Goal: Task Accomplishment & Management: Manage account settings

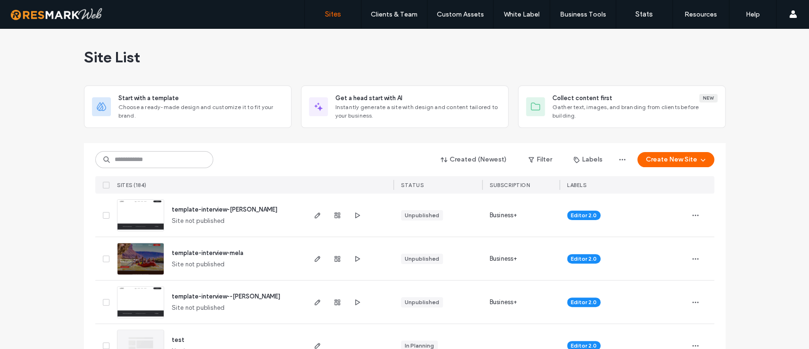
click at [182, 147] on div "Created (Newest) Filter Labels Create New Site SITES (184) STATUS SUBSCRIPTION …" at bounding box center [404, 168] width 619 height 50
click at [178, 153] on input at bounding box center [154, 159] width 118 height 17
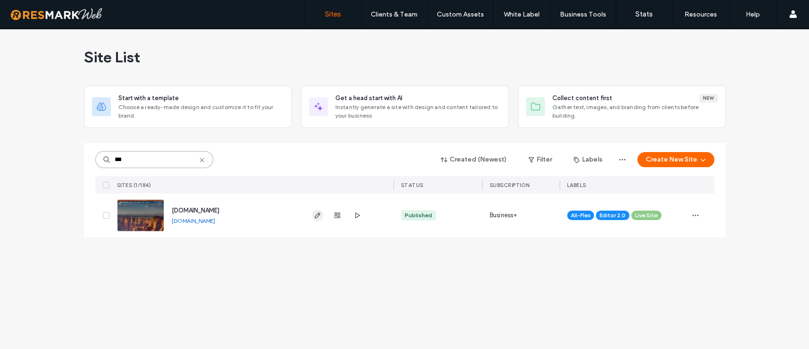
type input "***"
click at [317, 219] on span "button" at bounding box center [317, 214] width 11 height 11
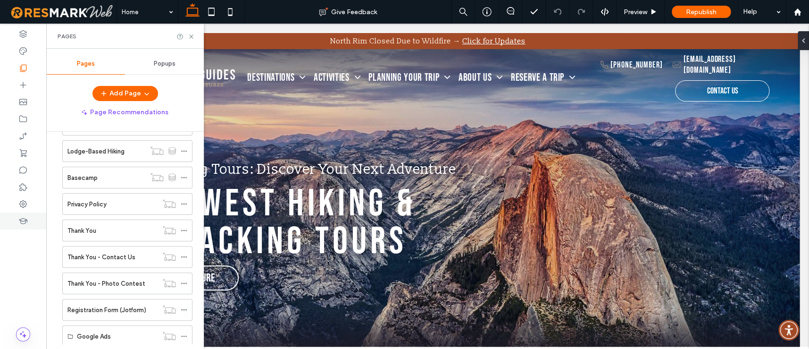
scroll to position [224, 0]
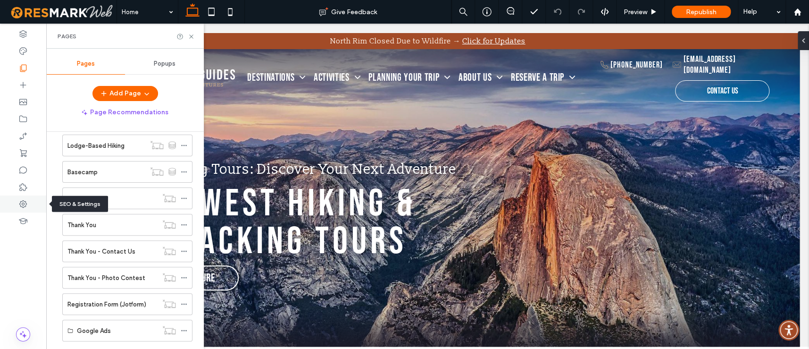
click at [23, 197] on div at bounding box center [23, 203] width 46 height 17
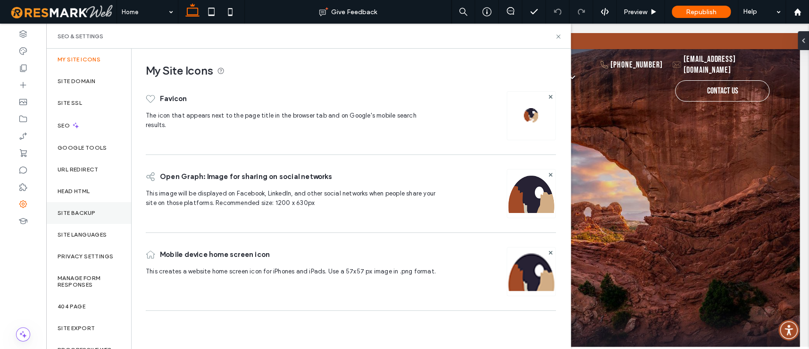
click at [100, 202] on div "Site Backup" at bounding box center [88, 213] width 85 height 22
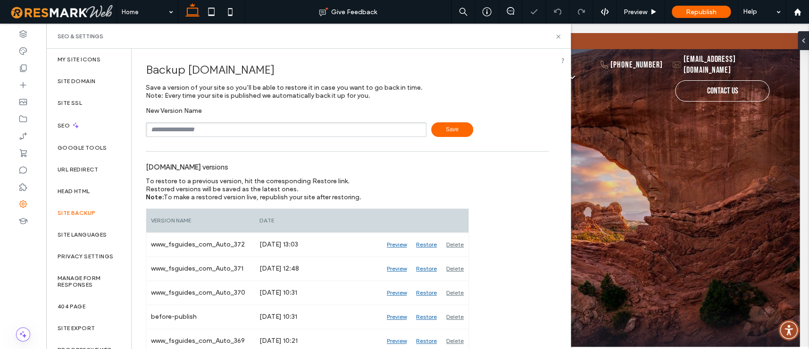
click at [212, 133] on input "text" at bounding box center [286, 129] width 281 height 15
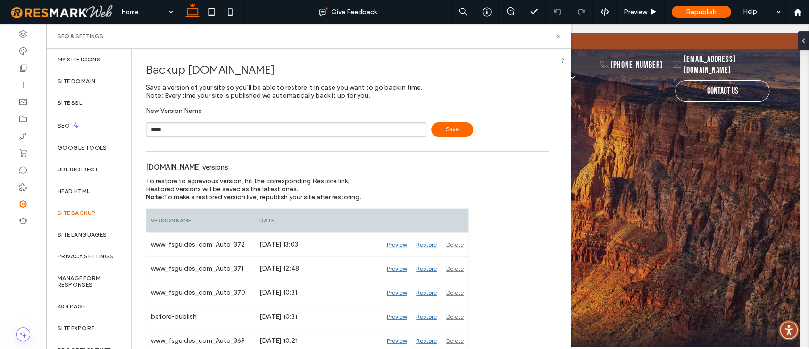
type input "****"
click at [458, 127] on span "Save" at bounding box center [452, 129] width 42 height 15
click at [22, 66] on div at bounding box center [404, 174] width 809 height 349
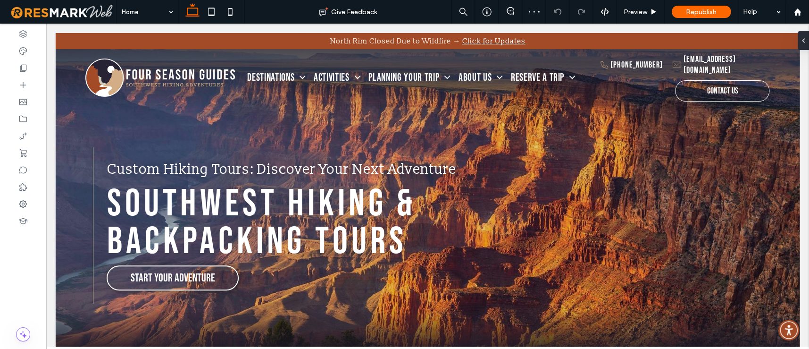
click at [22, 66] on div at bounding box center [404, 174] width 809 height 349
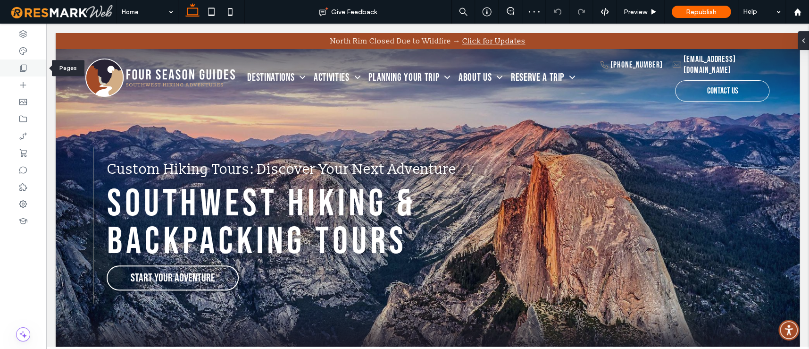
click at [24, 67] on icon at bounding box center [22, 67] width 9 height 9
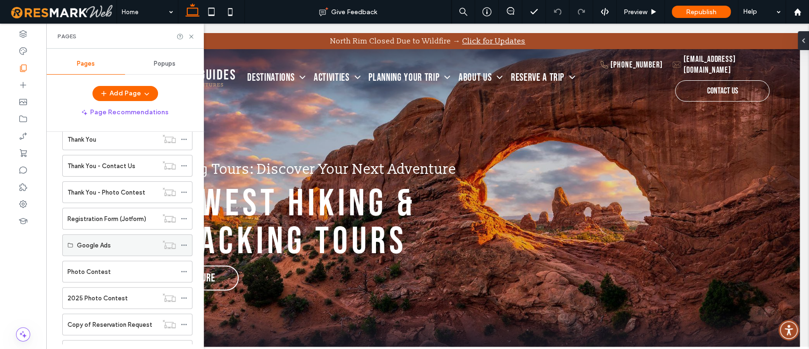
scroll to position [428, 0]
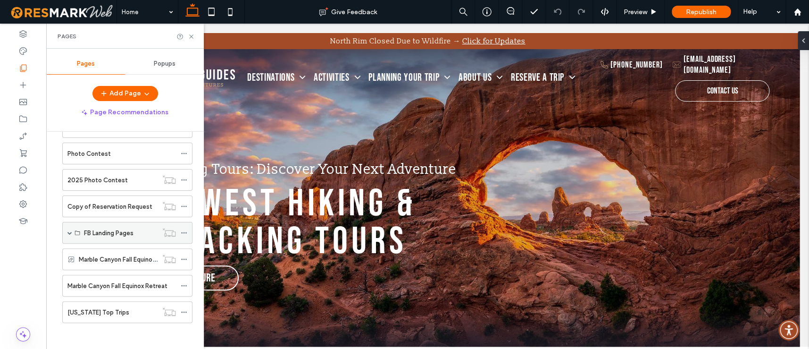
click at [70, 230] on span at bounding box center [69, 232] width 5 height 5
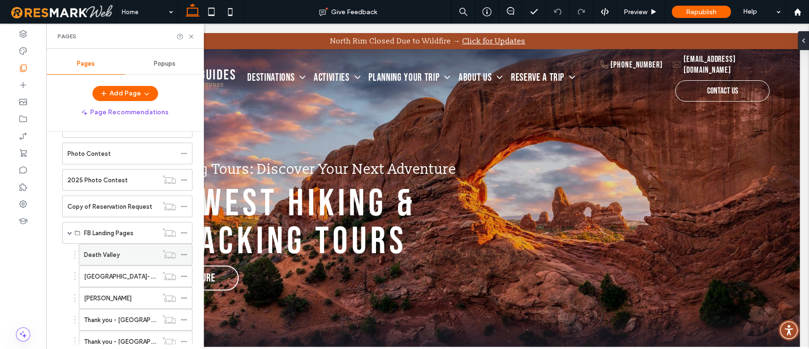
click at [110, 249] on label "Death Valley" at bounding box center [102, 254] width 36 height 17
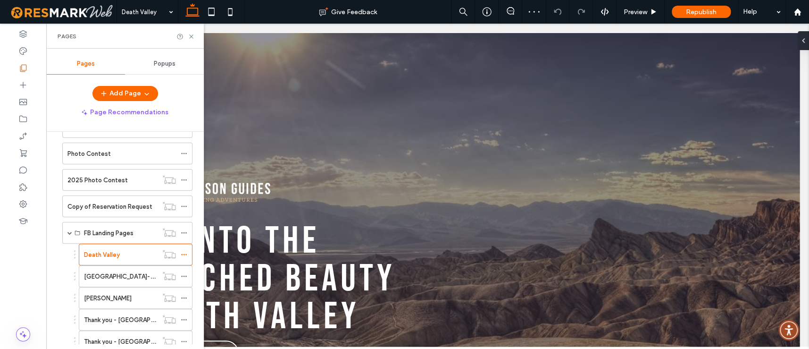
click at [196, 35] on div "Pages" at bounding box center [125, 36] width 158 height 25
click at [194, 35] on icon at bounding box center [191, 36] width 7 height 7
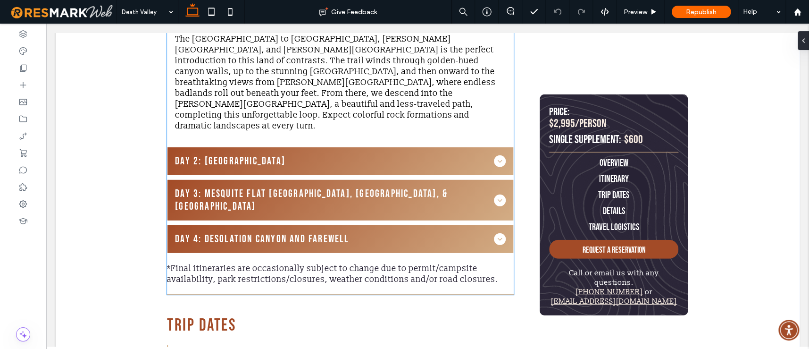
scroll to position [1342, 0]
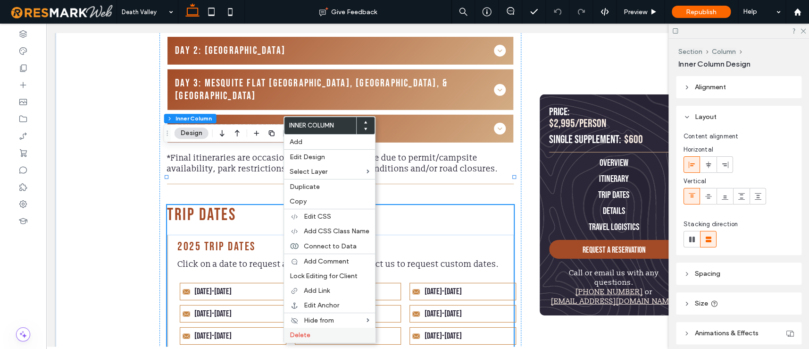
click at [314, 334] on label "Delete" at bounding box center [330, 335] width 80 height 8
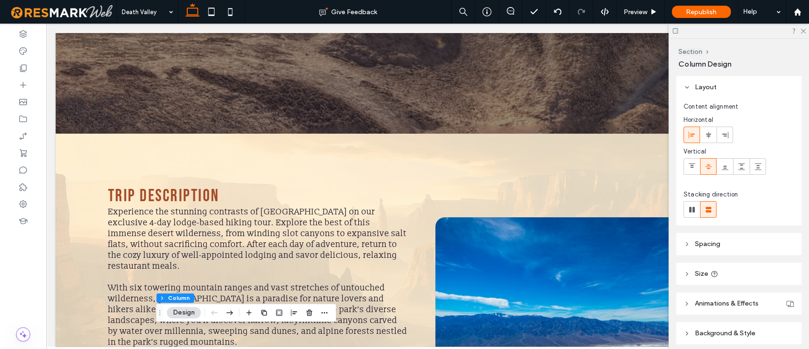
scroll to position [56, 0]
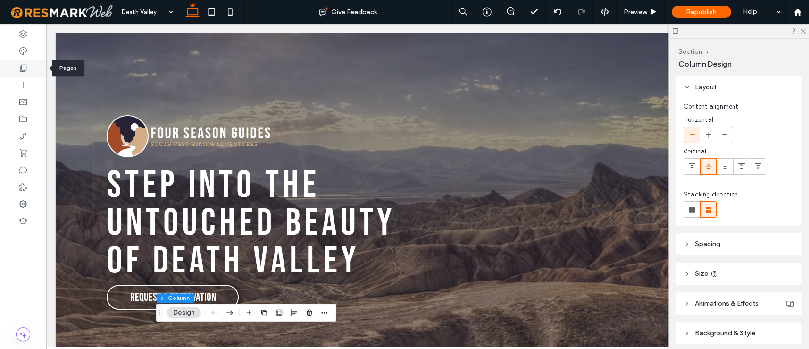
click at [25, 65] on use at bounding box center [23, 68] width 7 height 7
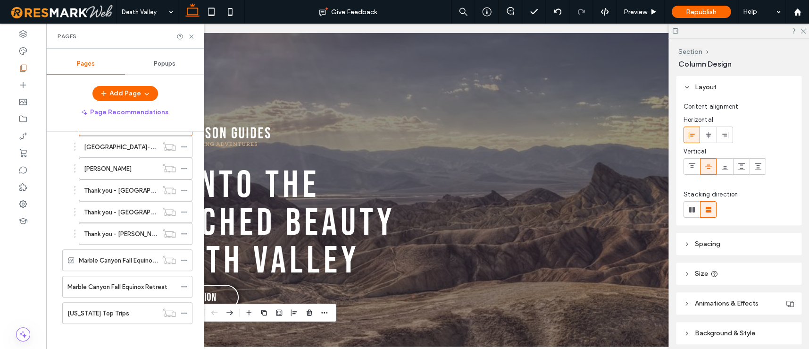
scroll to position [375, 0]
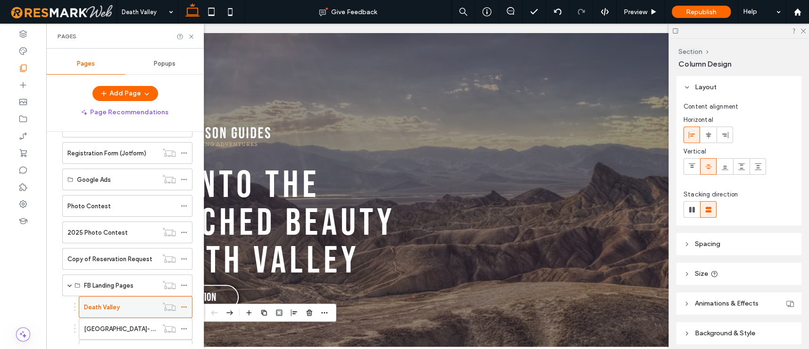
click at [185, 305] on icon at bounding box center [184, 306] width 7 height 7
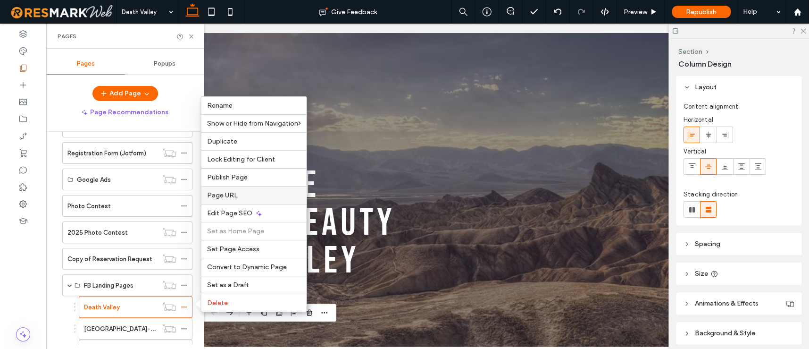
click at [265, 198] on label "Page URL" at bounding box center [254, 195] width 94 height 8
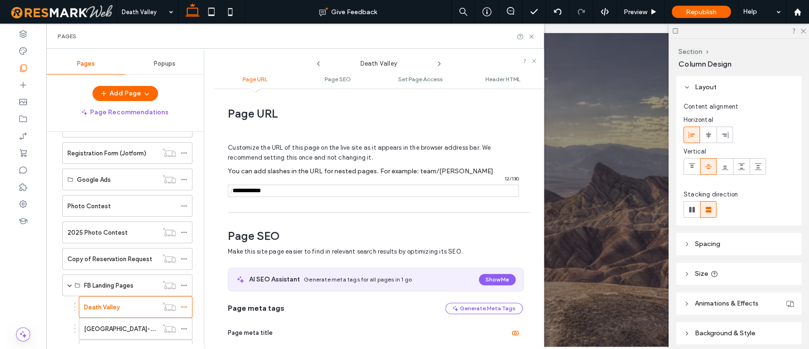
scroll to position [5, 0]
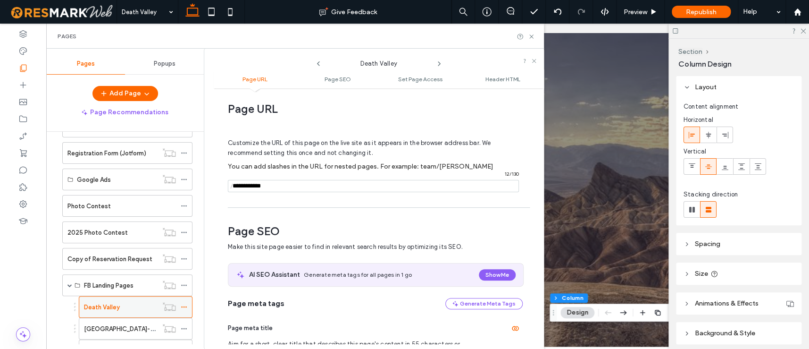
click at [181, 303] on icon at bounding box center [184, 306] width 7 height 7
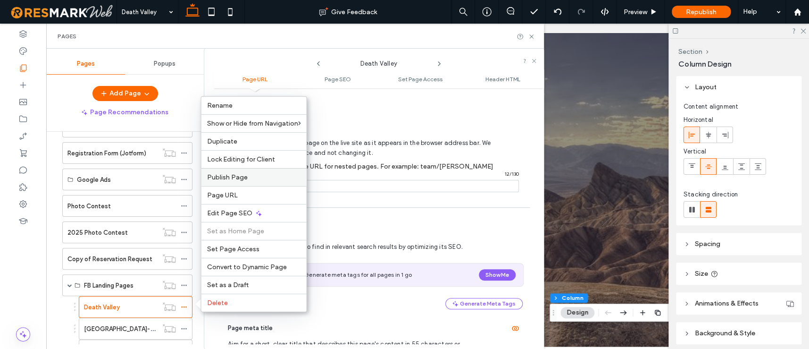
click at [237, 182] on div "Publish Page" at bounding box center [253, 177] width 105 height 18
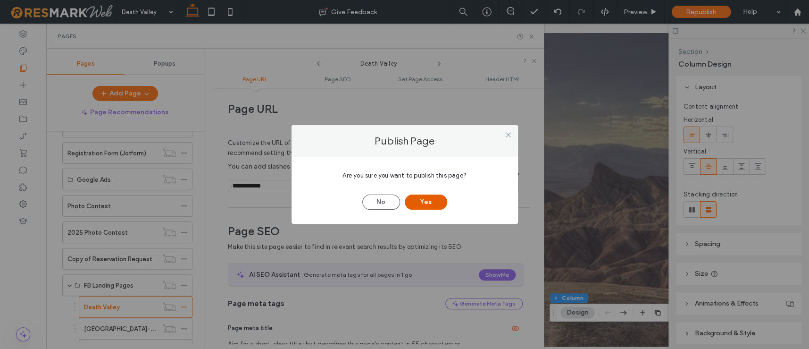
click at [413, 200] on button "Yes" at bounding box center [426, 201] width 42 height 15
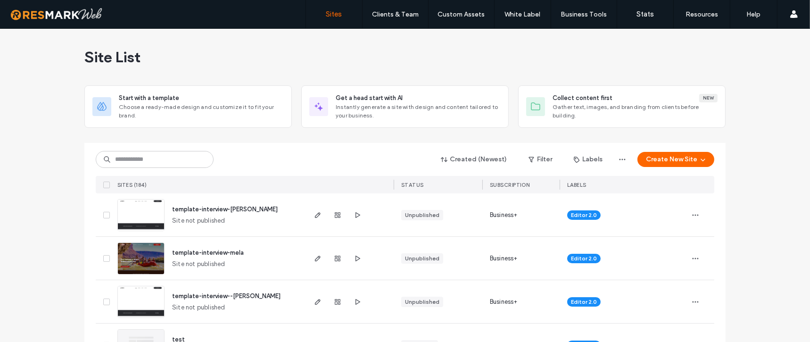
click at [183, 149] on div "Created (Newest) Filter Labels Create New Site SITES (184) STATUS SUBSCRIPTION …" at bounding box center [405, 168] width 619 height 50
click at [179, 155] on input at bounding box center [155, 159] width 118 height 17
click at [179, 158] on input at bounding box center [155, 159] width 118 height 17
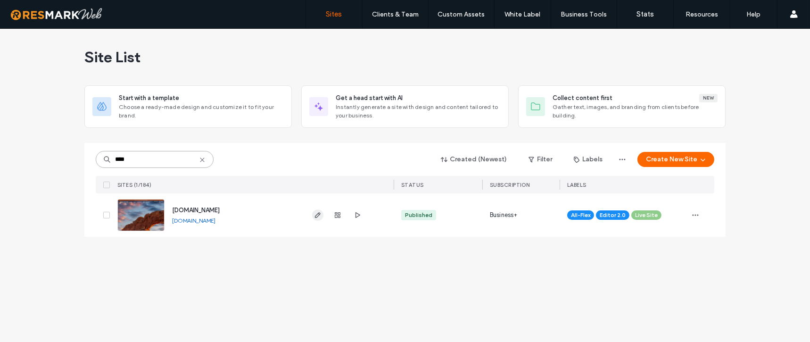
type input "****"
click at [323, 217] on span "button" at bounding box center [317, 214] width 11 height 11
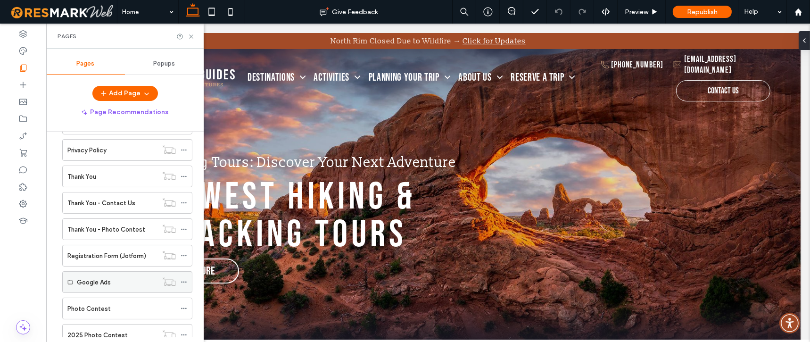
scroll to position [278, 0]
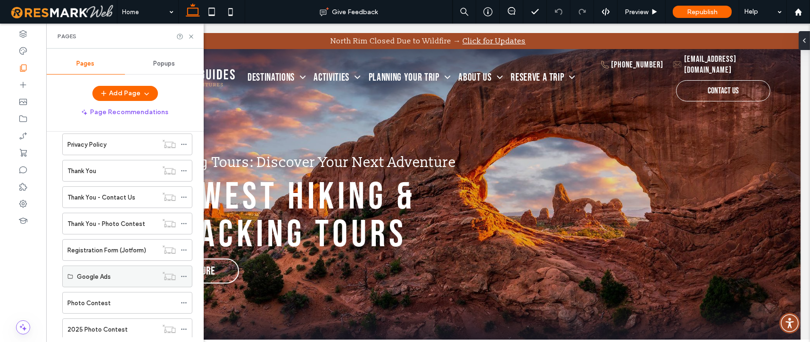
click at [78, 271] on label "Google Ads" at bounding box center [94, 276] width 34 height 17
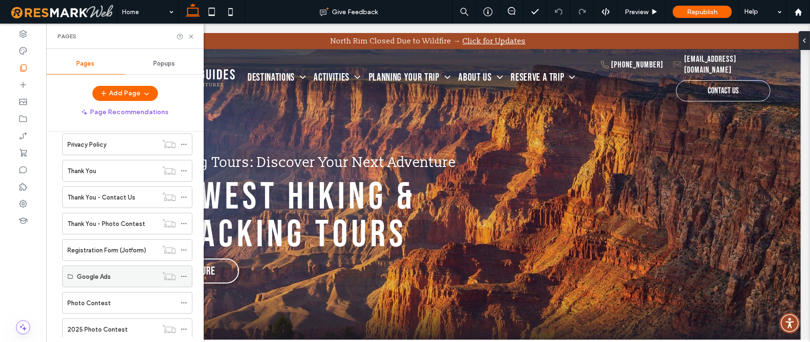
click at [111, 272] on div "Google Ads" at bounding box center [117, 277] width 81 height 10
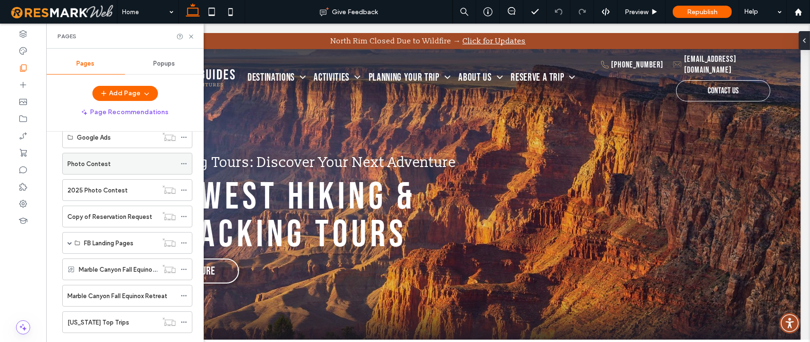
scroll to position [423, 0]
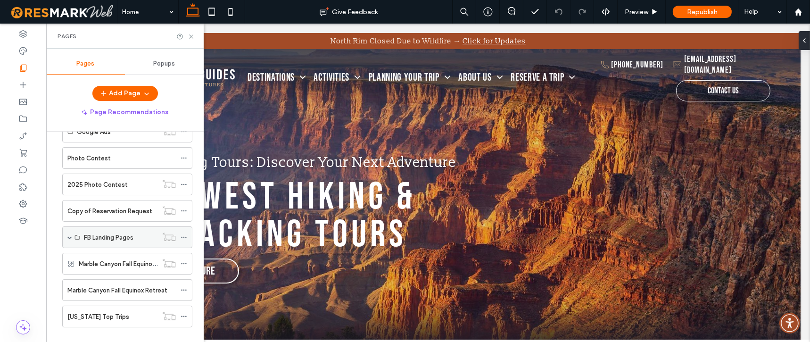
click at [67, 238] on span at bounding box center [69, 237] width 5 height 21
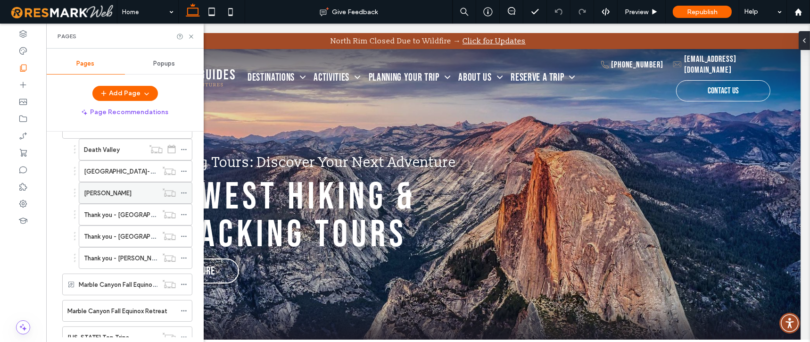
scroll to position [564, 0]
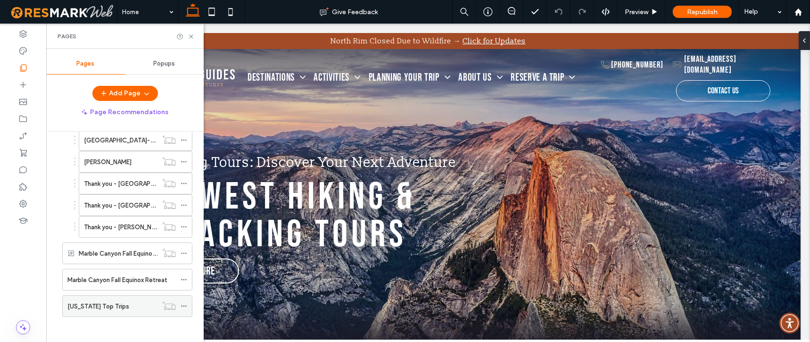
click at [91, 301] on label "[US_STATE] Top Trips" at bounding box center [98, 306] width 62 height 17
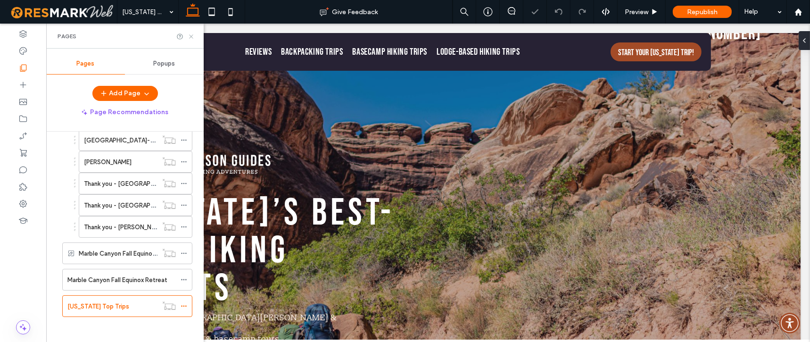
click at [192, 34] on use at bounding box center [191, 36] width 4 height 4
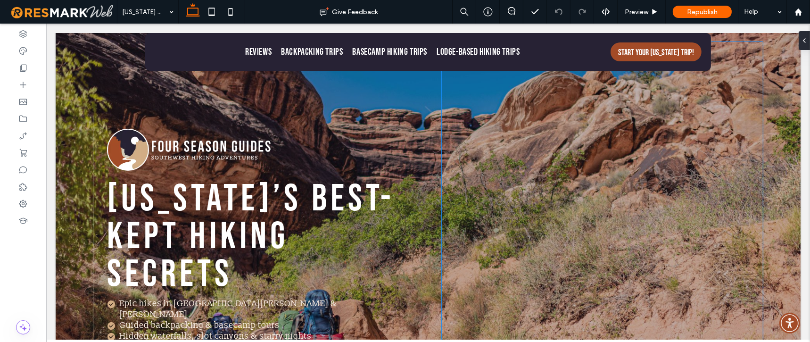
scroll to position [9, 0]
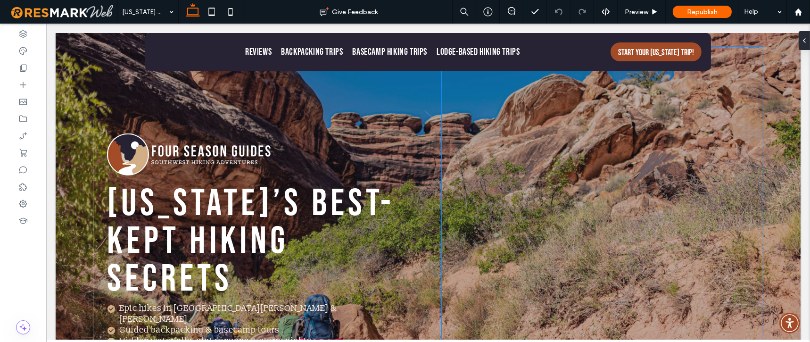
click at [566, 163] on div at bounding box center [602, 239] width 295 height 387
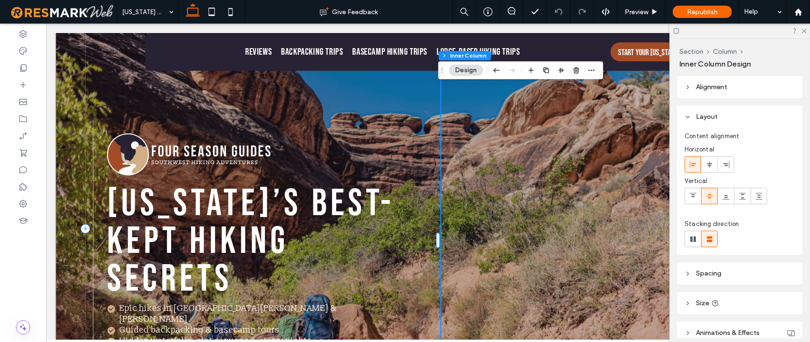
click at [566, 150] on div at bounding box center [602, 239] width 295 height 387
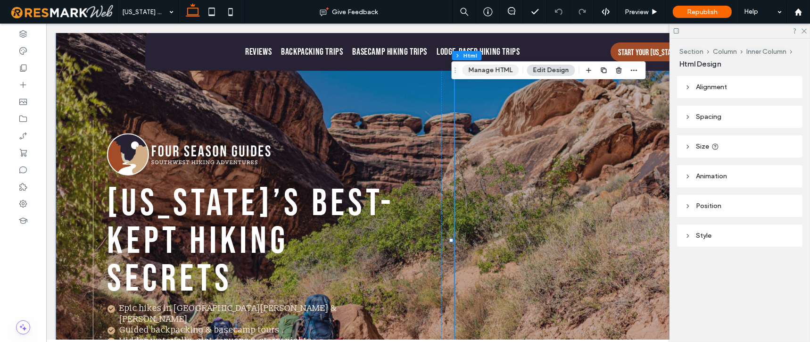
click at [498, 72] on button "Manage HTML" at bounding box center [491, 70] width 57 height 11
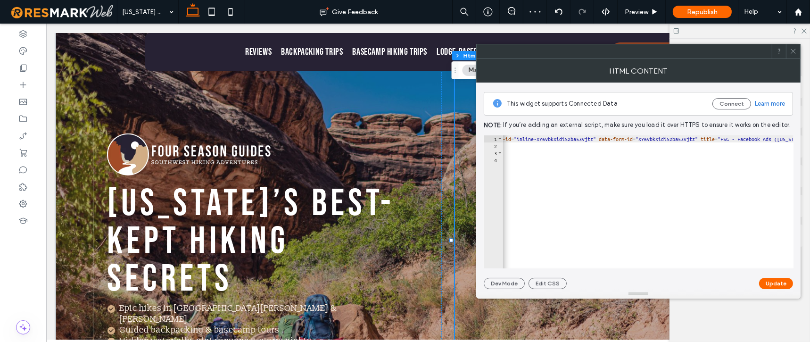
scroll to position [0, 1216]
click at [794, 53] on icon at bounding box center [793, 51] width 7 height 7
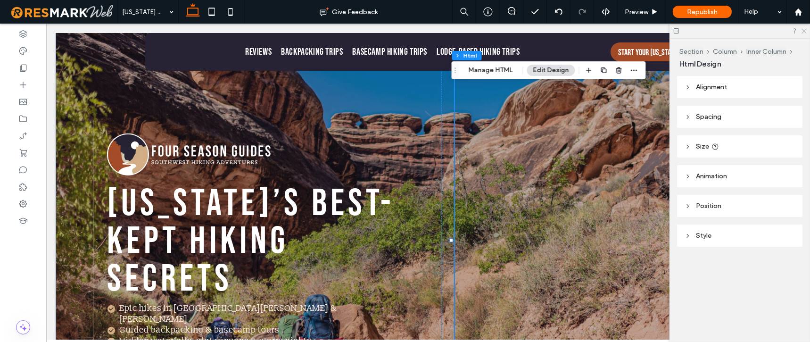
click at [805, 33] on icon at bounding box center [804, 30] width 6 height 6
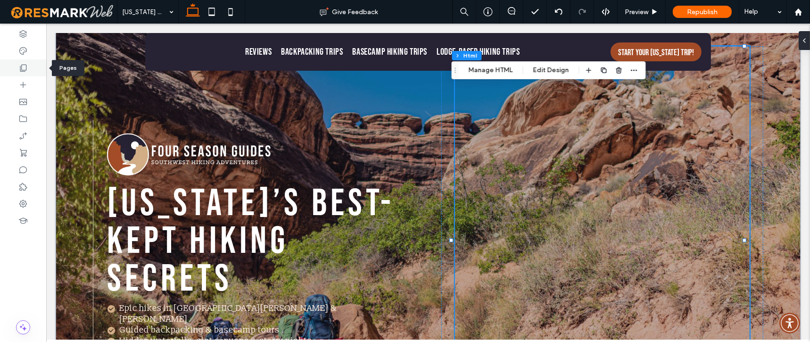
click at [29, 66] on div at bounding box center [23, 67] width 46 height 17
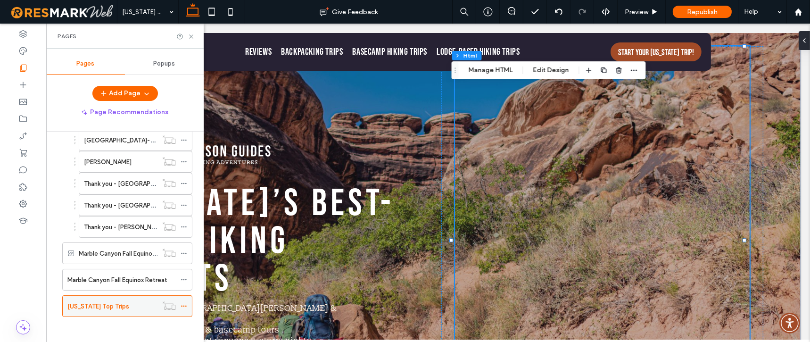
scroll to position [558, 0]
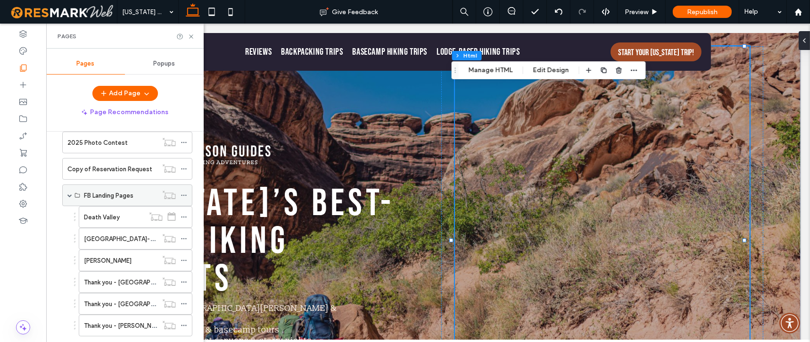
click at [70, 189] on span at bounding box center [69, 195] width 5 height 21
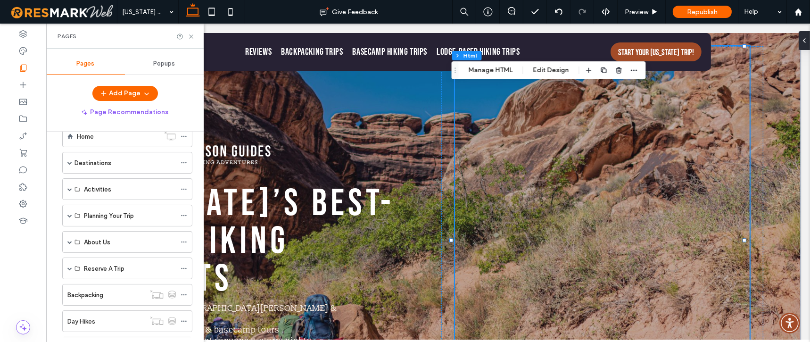
scroll to position [0, 0]
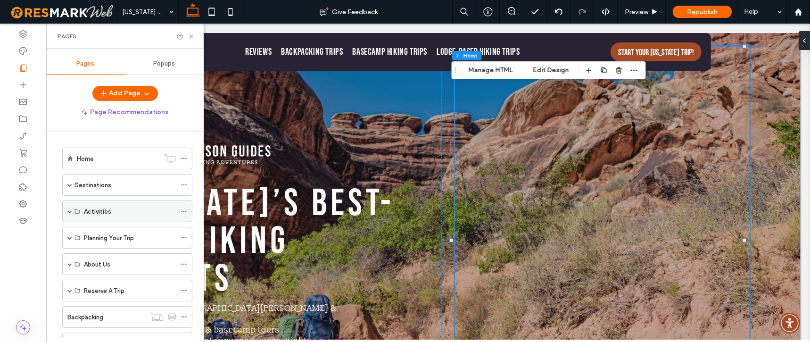
click at [69, 210] on span at bounding box center [69, 211] width 5 height 5
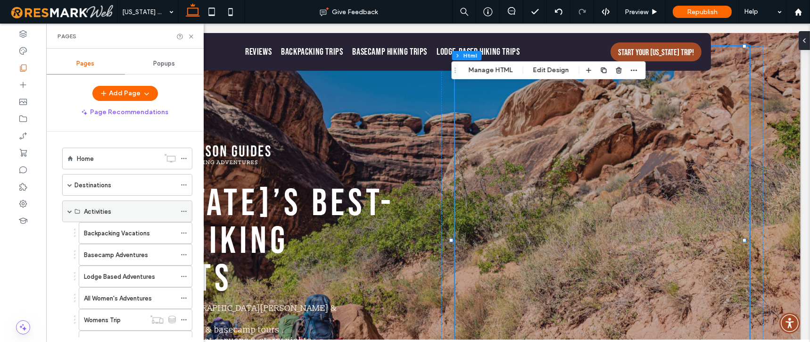
click at [67, 213] on span at bounding box center [69, 211] width 5 height 5
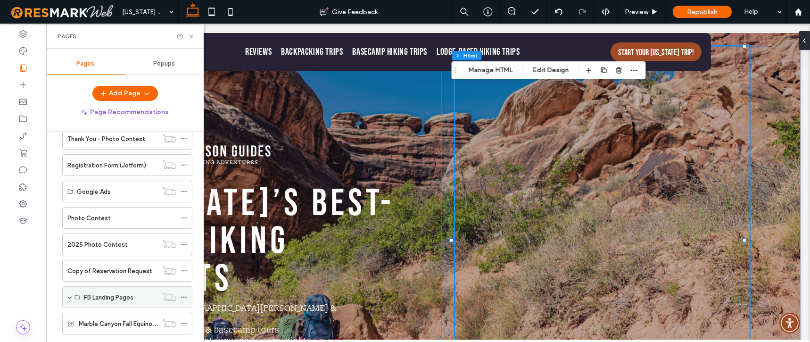
scroll to position [434, 0]
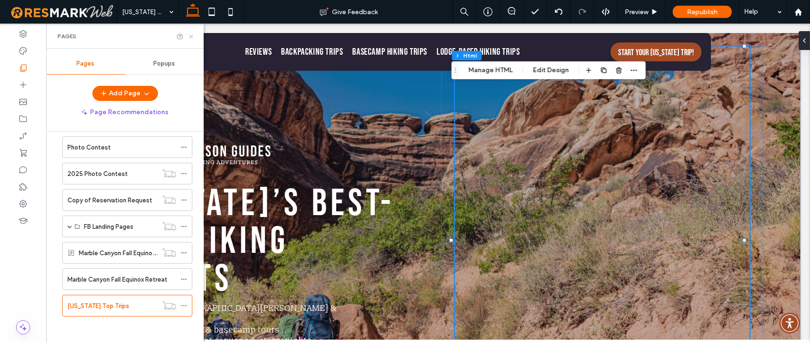
click at [192, 35] on use at bounding box center [191, 36] width 4 height 4
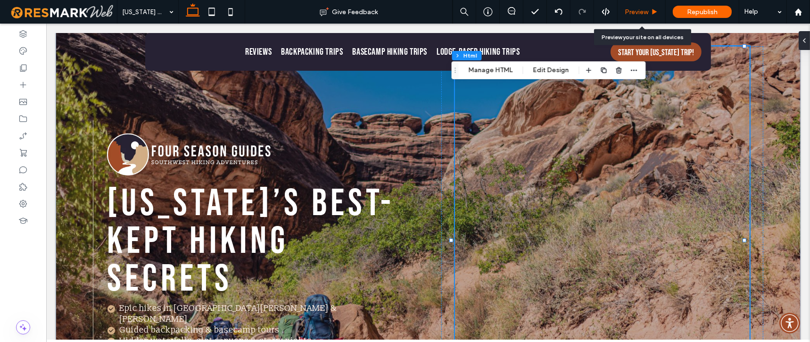
click at [647, 13] on span "Preview" at bounding box center [637, 12] width 24 height 8
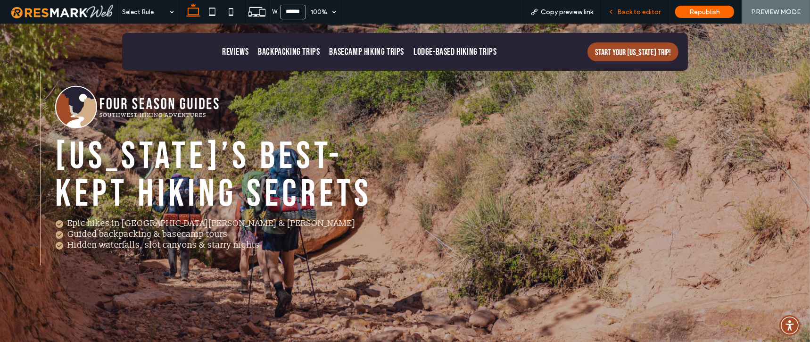
click at [647, 14] on span "Back to editor" at bounding box center [638, 12] width 43 height 8
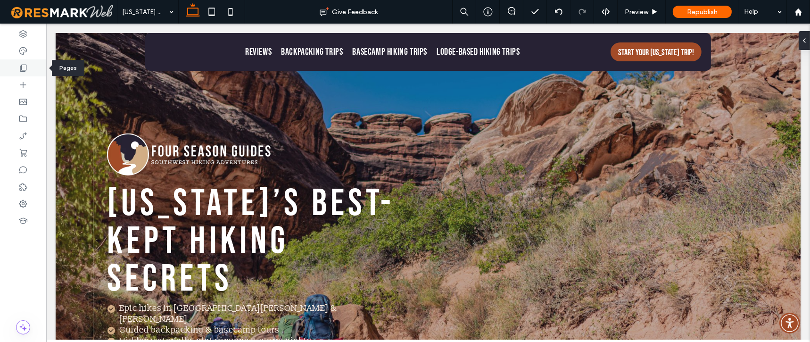
click at [24, 72] on icon at bounding box center [22, 67] width 9 height 9
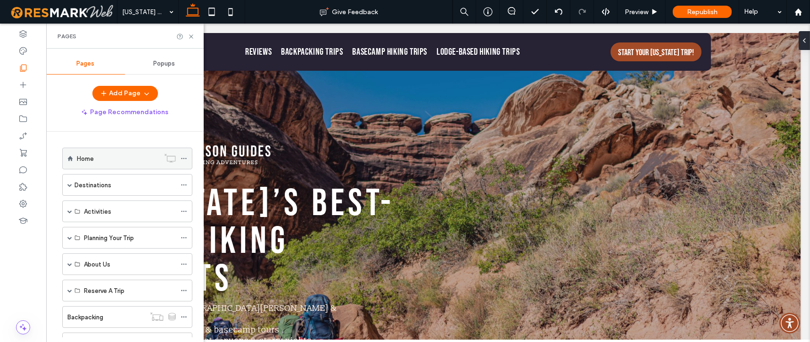
click at [128, 162] on div "Home" at bounding box center [118, 159] width 83 height 10
click at [191, 35] on div at bounding box center [405, 171] width 810 height 342
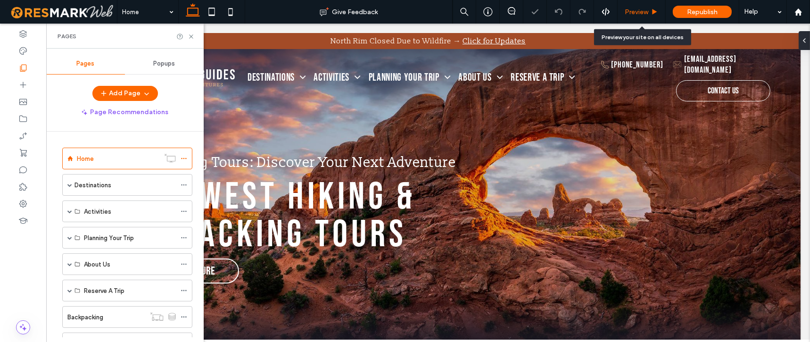
click at [652, 12] on icon at bounding box center [654, 11] width 7 height 7
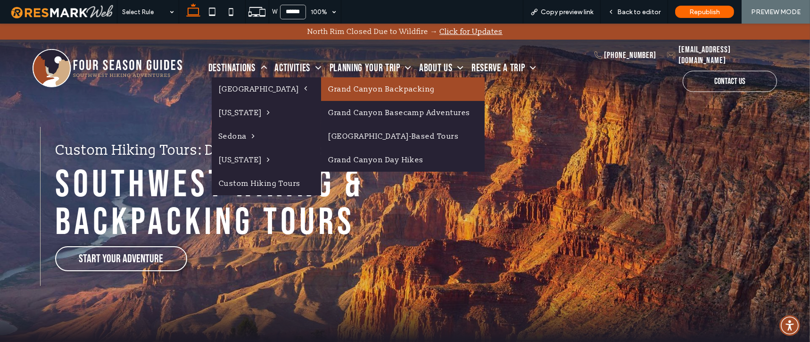
click at [346, 86] on link "Grand Canyon Backpacking" at bounding box center [402, 89] width 163 height 24
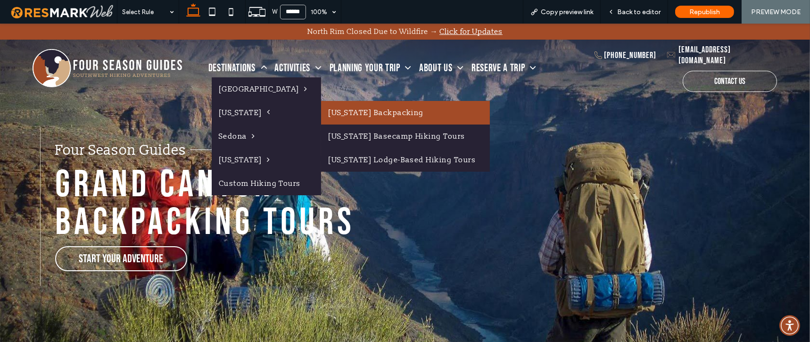
click at [363, 104] on link "[US_STATE] Backpacking" at bounding box center [405, 113] width 169 height 24
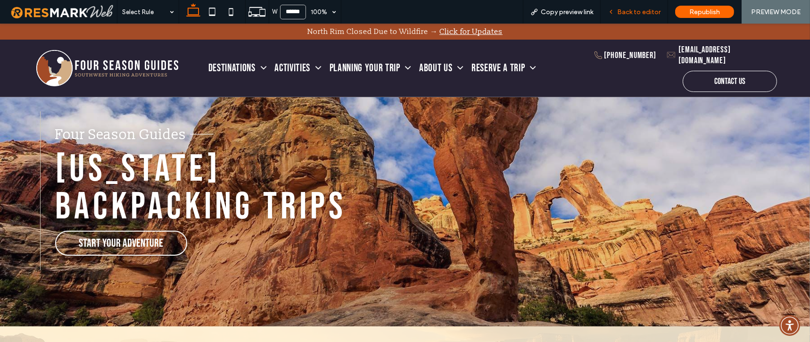
click at [633, 13] on span "Back to editor" at bounding box center [638, 12] width 43 height 8
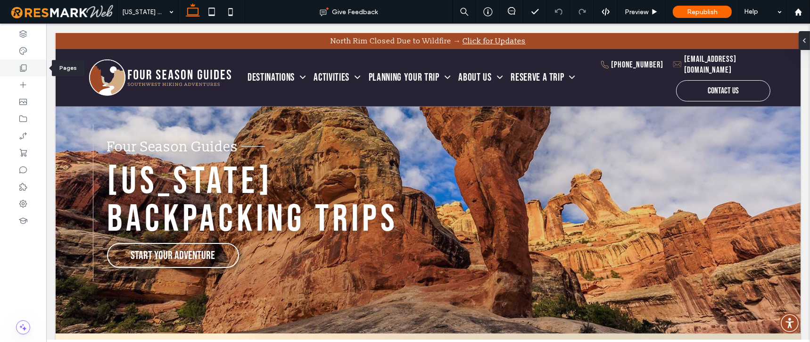
click at [26, 67] on icon at bounding box center [22, 67] width 9 height 9
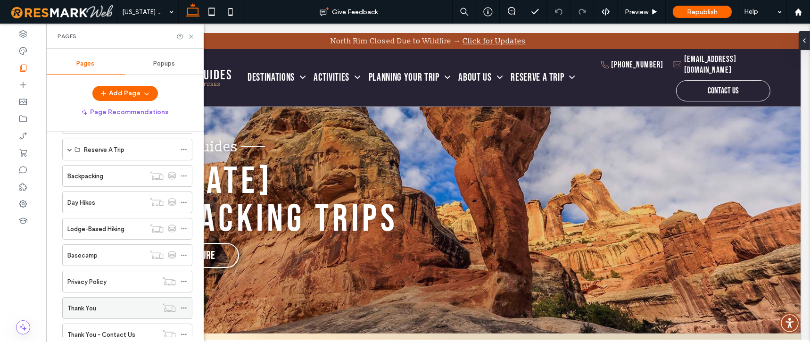
scroll to position [693, 0]
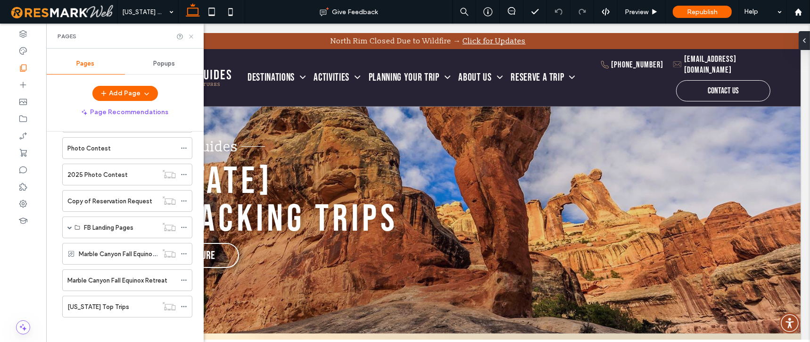
drag, startPoint x: 192, startPoint y: 37, endPoint x: 523, endPoint y: 30, distance: 330.7
click at [192, 37] on icon at bounding box center [191, 36] width 7 height 7
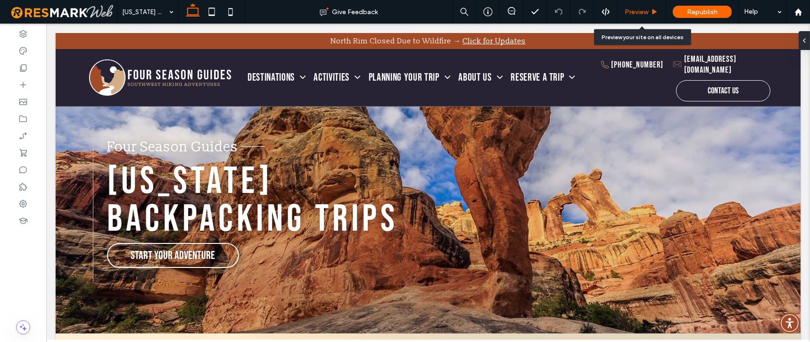
drag, startPoint x: 644, startPoint y: 13, endPoint x: 261, endPoint y: 17, distance: 383.0
click at [644, 13] on span "Preview" at bounding box center [637, 12] width 24 height 8
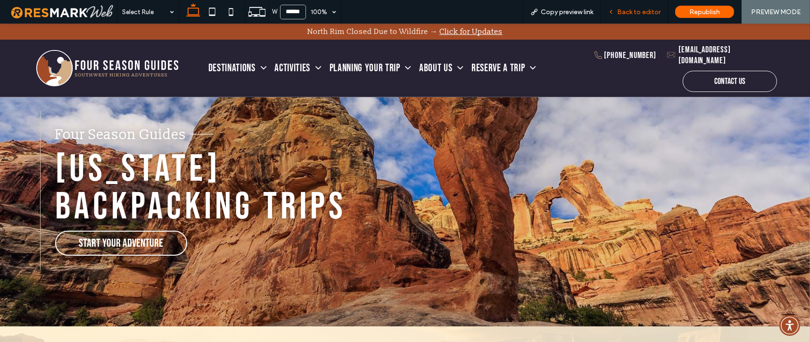
click at [622, 14] on span "Back to editor" at bounding box center [638, 12] width 43 height 8
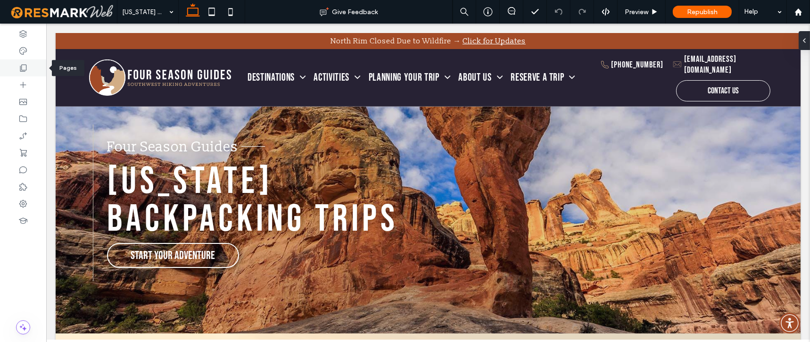
click at [17, 69] on div at bounding box center [23, 67] width 46 height 17
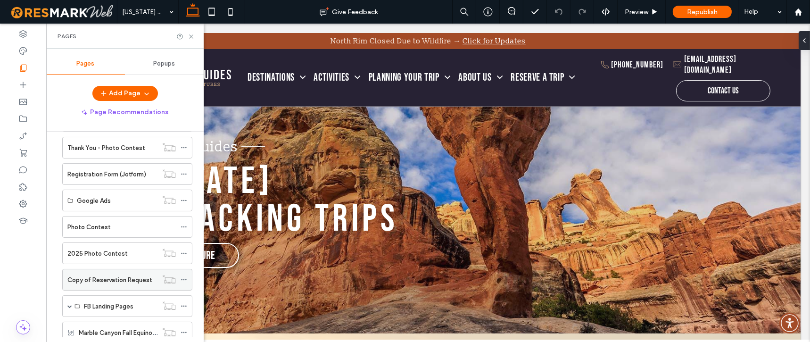
scroll to position [693, 0]
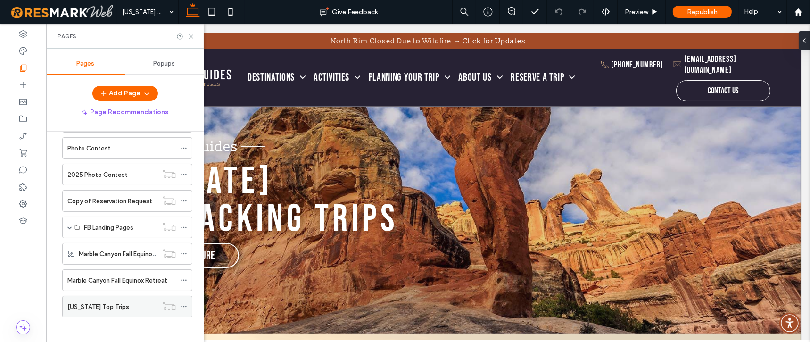
click at [113, 307] on div "[US_STATE] Top Trips" at bounding box center [112, 307] width 90 height 10
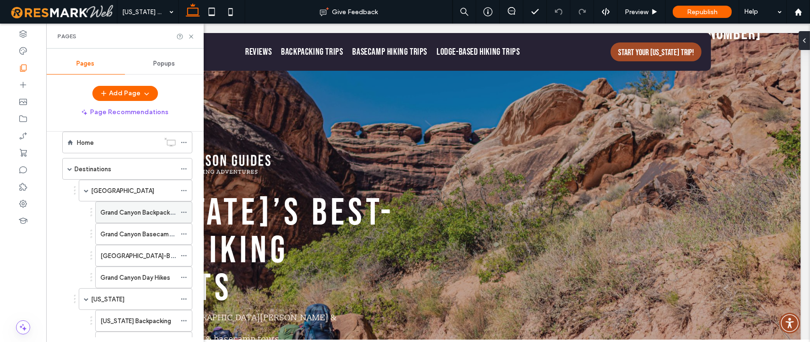
scroll to position [28, 0]
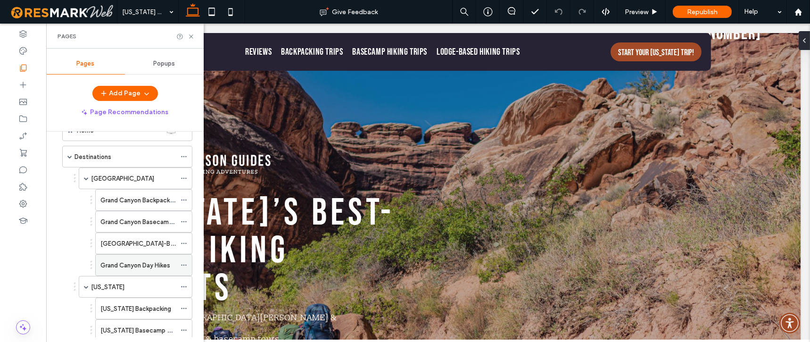
click at [144, 259] on label "Grand Canyon Day Hikes" at bounding box center [135, 265] width 70 height 17
click at [191, 35] on icon at bounding box center [191, 36] width 7 height 7
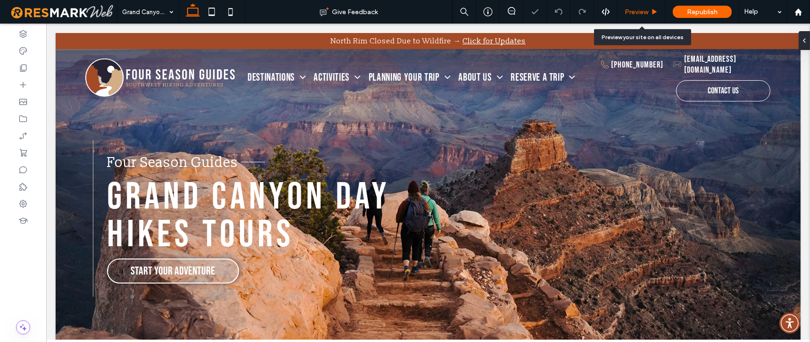
click at [640, 14] on span "Preview" at bounding box center [637, 12] width 24 height 8
